Goal: Information Seeking & Learning: Learn about a topic

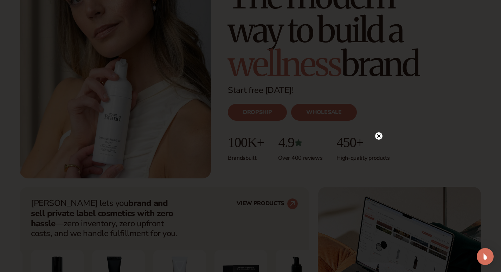
scroll to position [316, 0]
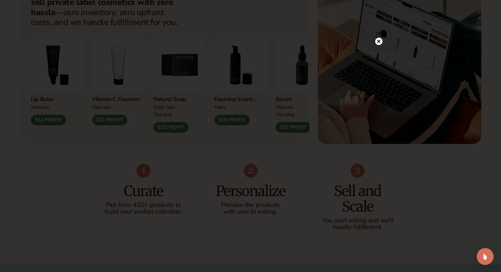
click at [281, 175] on iframe at bounding box center [250, 135] width 253 height 189
click at [380, 55] on circle at bounding box center [378, 55] width 7 height 7
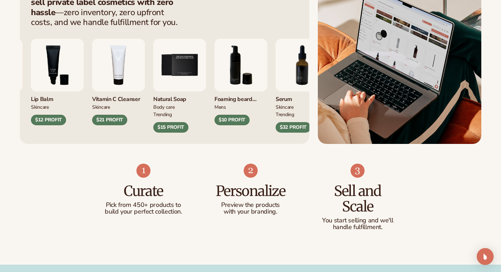
scroll to position [35, 0]
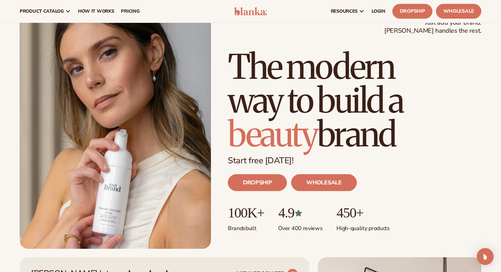
click at [428, 175] on div "DROPSHIP WHOLESALE" at bounding box center [354, 184] width 253 height 39
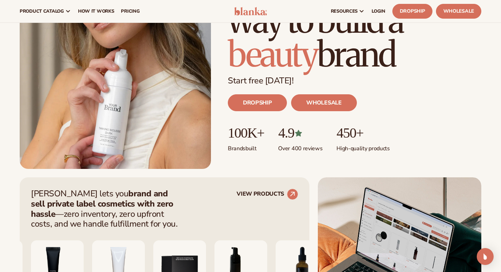
scroll to position [0, 0]
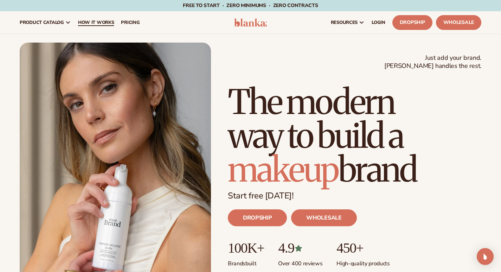
click at [105, 26] on link "How It Works" at bounding box center [95, 22] width 43 height 22
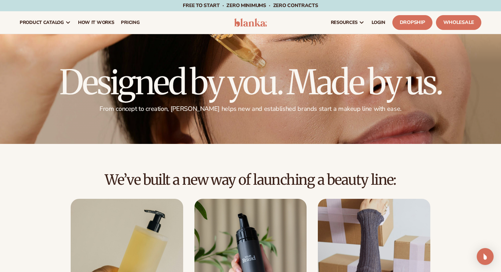
click at [447, 156] on div "We’ve built a new way of launching a beauty line: Choose from 450+ private-labe…" at bounding box center [250, 262] width 501 height 236
click at [139, 25] on span "pricing" at bounding box center [130, 23] width 19 height 6
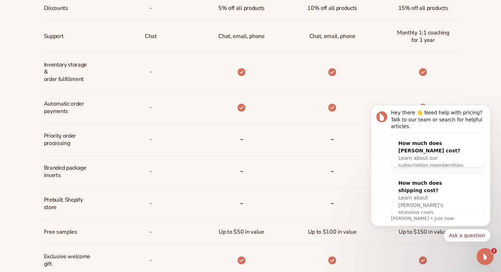
scroll to position [422, 0]
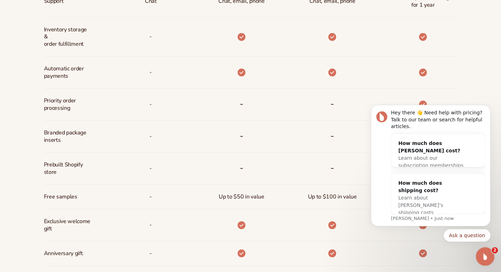
click at [488, 253] on icon "Open Intercom Messenger" at bounding box center [484, 255] width 12 height 12
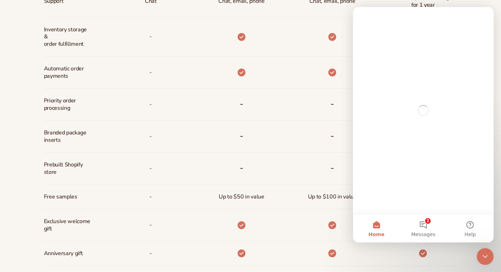
scroll to position [0, 0]
click at [254, 136] on div "-" at bounding box center [230, 137] width 91 height 32
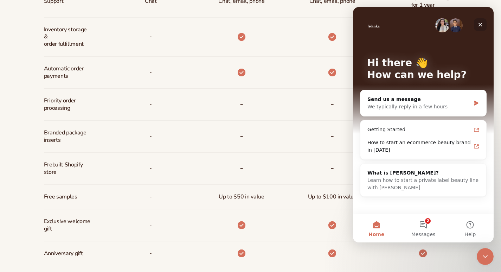
click at [480, 26] on icon "Close" at bounding box center [480, 25] width 6 height 6
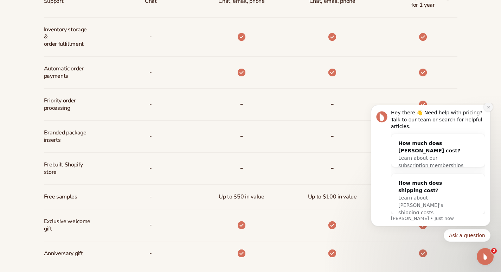
click at [489, 108] on icon "Dismiss notification" at bounding box center [488, 106] width 2 height 2
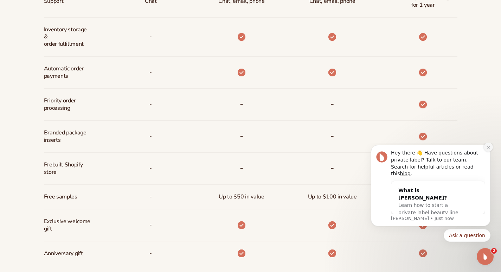
click at [488, 149] on icon "Dismiss notification" at bounding box center [488, 147] width 4 height 4
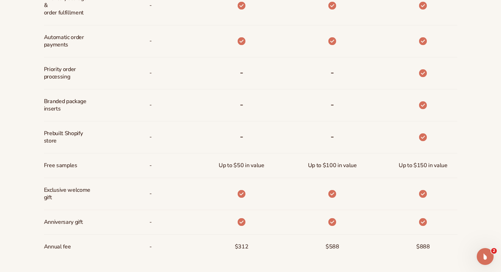
scroll to position [492, 0]
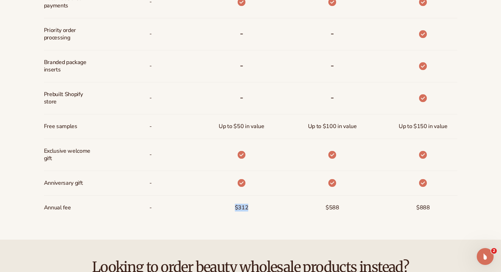
drag, startPoint x: 235, startPoint y: 208, endPoint x: 269, endPoint y: 207, distance: 34.1
click at [269, 207] on div "$312" at bounding box center [230, 207] width 91 height 24
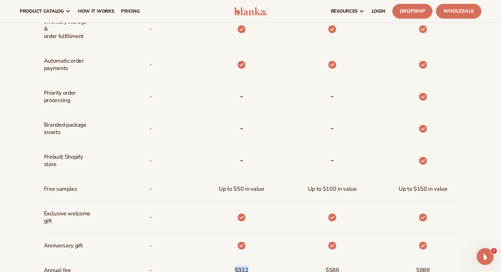
scroll to position [316, 0]
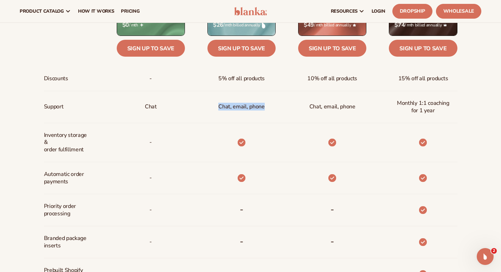
drag, startPoint x: 219, startPoint y: 105, endPoint x: 267, endPoint y: 105, distance: 48.8
click at [267, 105] on div "Chat, email, phone" at bounding box center [241, 107] width 57 height 32
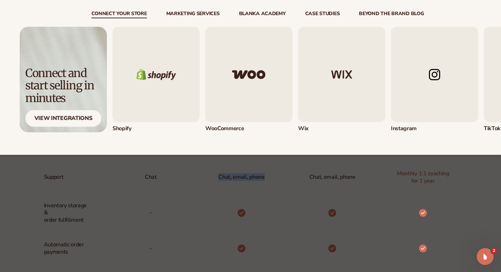
scroll to position [422, 0]
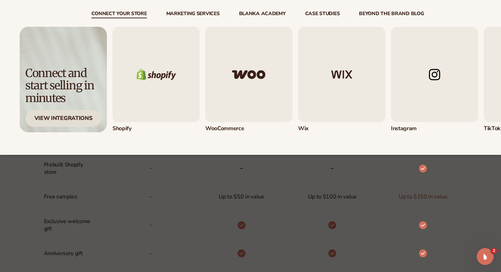
click at [48, 120] on div "View Integrations" at bounding box center [63, 118] width 76 height 17
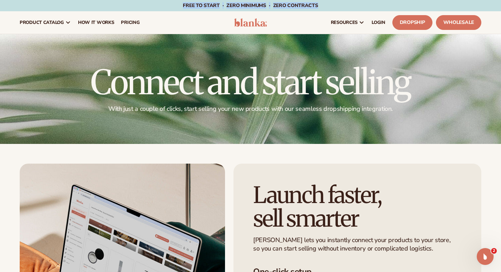
drag, startPoint x: 183, startPoint y: 5, endPoint x: 330, endPoint y: 1, distance: 146.9
click at [330, 1] on div "Free to start · ZERO minimums · ZERO contracts · Free to start · ZERO minimums …" at bounding box center [250, 5] width 465 height 11
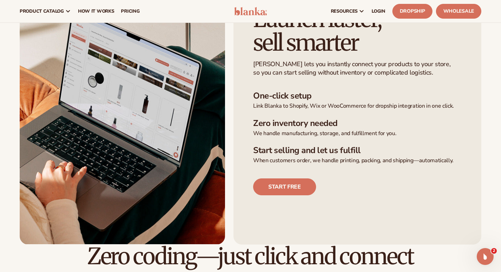
scroll to position [141, 0]
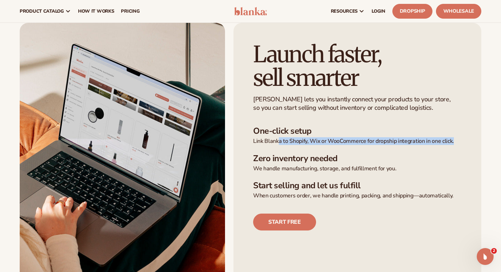
drag, startPoint x: 279, startPoint y: 142, endPoint x: 460, endPoint y: 141, distance: 180.6
click at [460, 141] on p "Link Blanka to Shopify, Wix or WooCommerce for dropship integration in one clic…" at bounding box center [357, 140] width 208 height 7
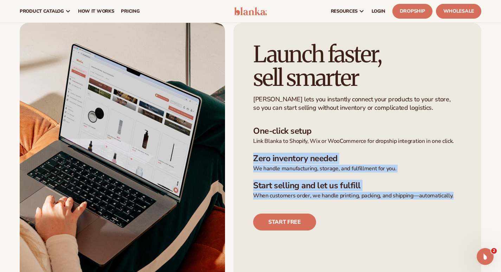
drag, startPoint x: 251, startPoint y: 158, endPoint x: 457, endPoint y: 195, distance: 209.2
click at [457, 195] on div "Launch faster,  sell smarter Blanka lets you instantly connect your products to…" at bounding box center [357, 151] width 248 height 256
